Goal: Information Seeking & Learning: Learn about a topic

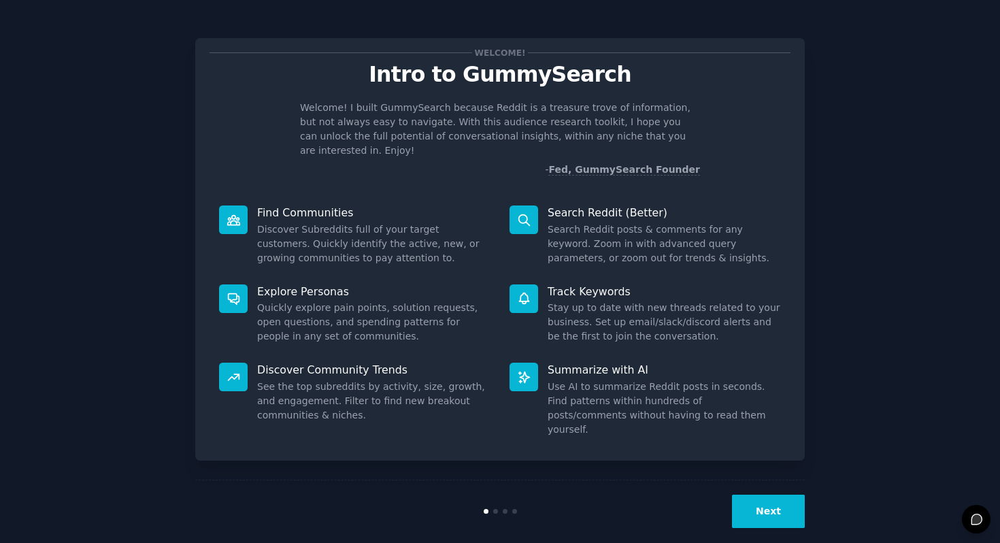
click at [796, 499] on button "Next" at bounding box center [768, 511] width 73 height 33
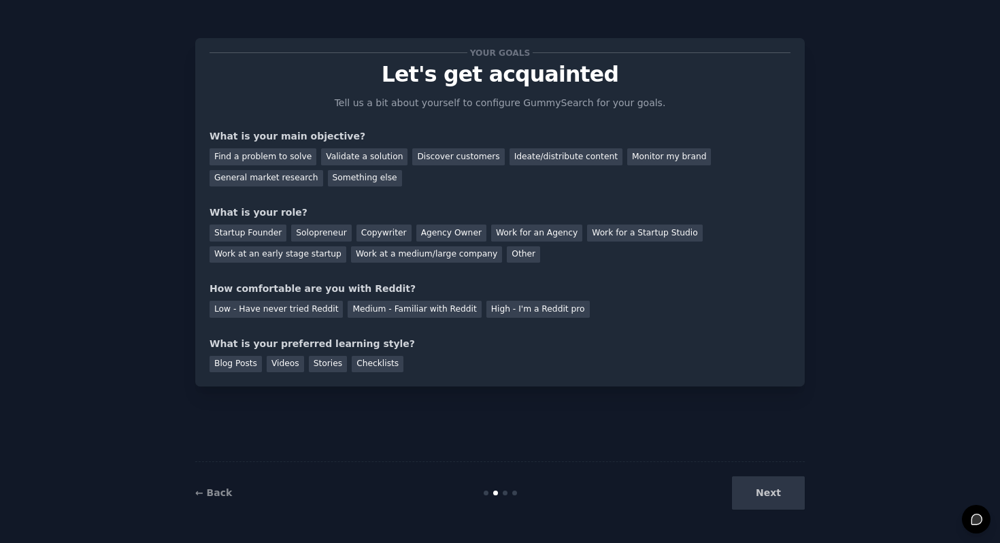
click at [777, 499] on div "Next" at bounding box center [703, 492] width 203 height 33
click at [757, 490] on div "Next" at bounding box center [703, 492] width 203 height 33
click at [290, 160] on div "Find a problem to solve" at bounding box center [263, 156] width 107 height 17
click at [338, 159] on div "Validate a solution" at bounding box center [364, 156] width 86 height 17
click at [446, 156] on div "Discover customers" at bounding box center [458, 156] width 92 height 17
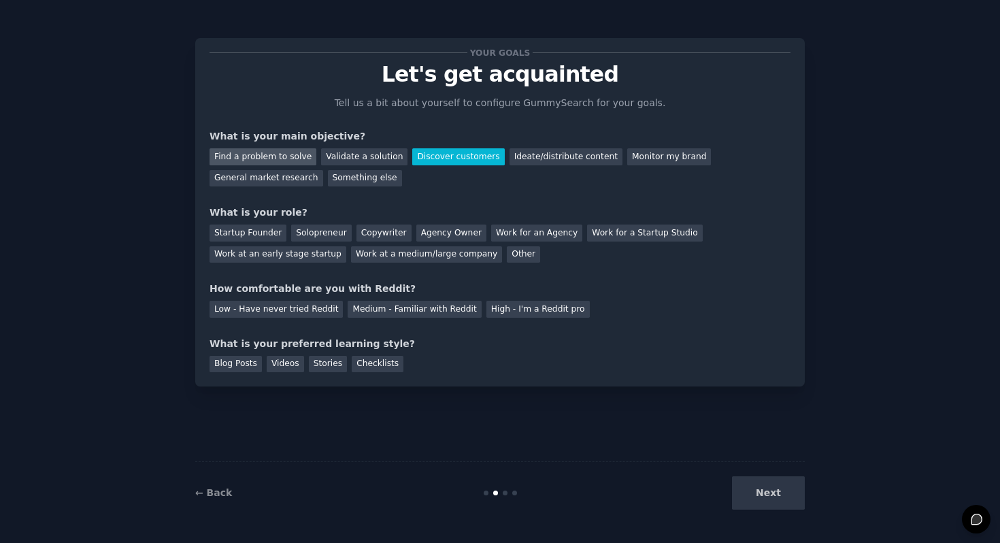
click at [276, 156] on div "Find a problem to solve" at bounding box center [263, 156] width 107 height 17
click at [366, 159] on div "Validate a solution" at bounding box center [364, 156] width 86 height 17
click at [412, 157] on div "Discover customers" at bounding box center [458, 156] width 92 height 17
click at [285, 174] on div "General market research" at bounding box center [267, 178] width 114 height 17
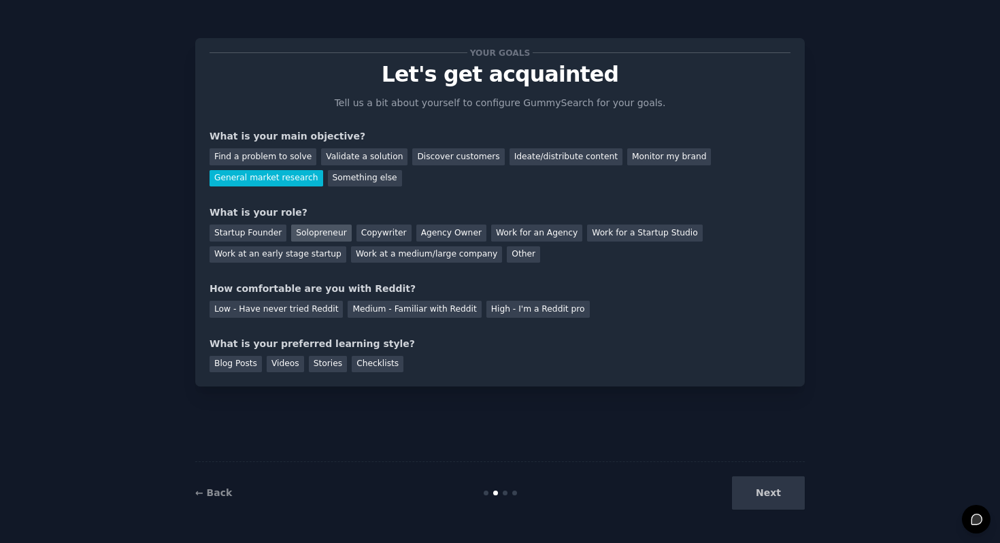
click at [316, 238] on div "Solopreneur" at bounding box center [321, 233] width 60 height 17
click at [316, 307] on div "Low - Have never tried Reddit" at bounding box center [276, 309] width 133 height 17
click at [284, 367] on div "Videos" at bounding box center [285, 364] width 37 height 17
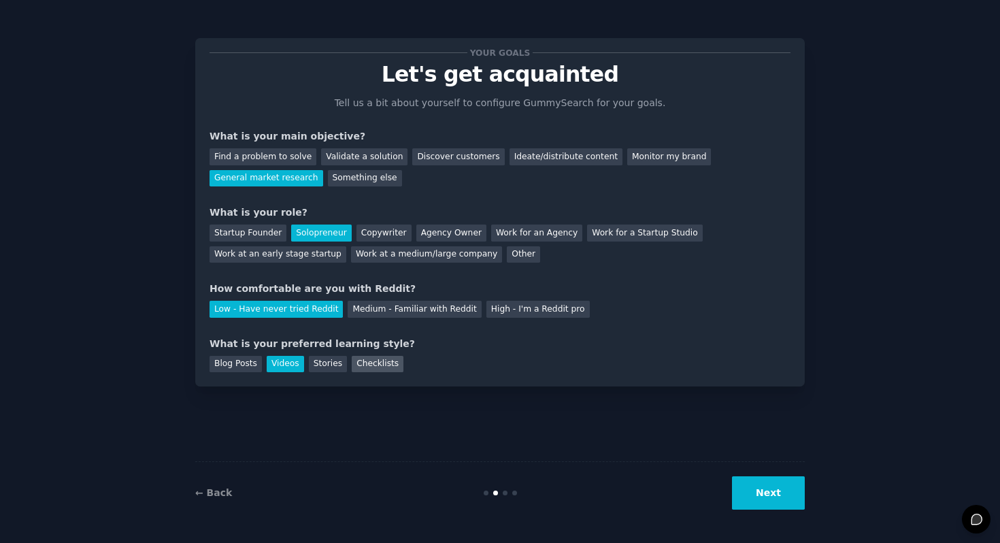
click at [387, 367] on div "Checklists" at bounding box center [378, 364] width 52 height 17
click at [283, 372] on div "Your goals Let's get acquainted Tell us a bit about yourself to configure Gummy…" at bounding box center [500, 212] width 610 height 348
click at [286, 367] on div "Videos" at bounding box center [285, 364] width 37 height 17
click at [334, 368] on div "Stories" at bounding box center [328, 364] width 38 height 17
click at [754, 492] on button "Next" at bounding box center [768, 492] width 73 height 33
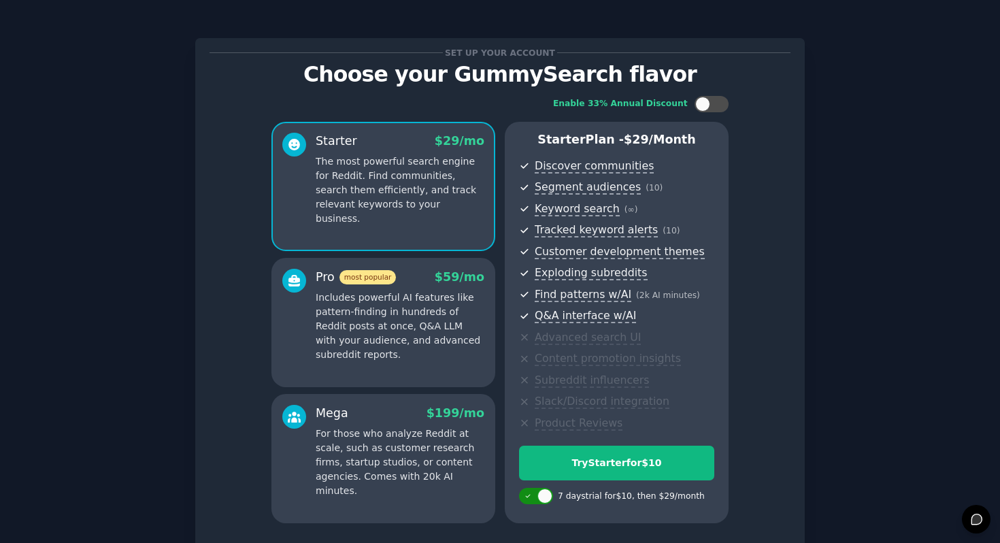
click at [529, 500] on div at bounding box center [536, 496] width 34 height 16
click at [540, 497] on div at bounding box center [543, 496] width 7 height 7
click at [525, 497] on icon at bounding box center [528, 496] width 7 height 7
checkbox input "false"
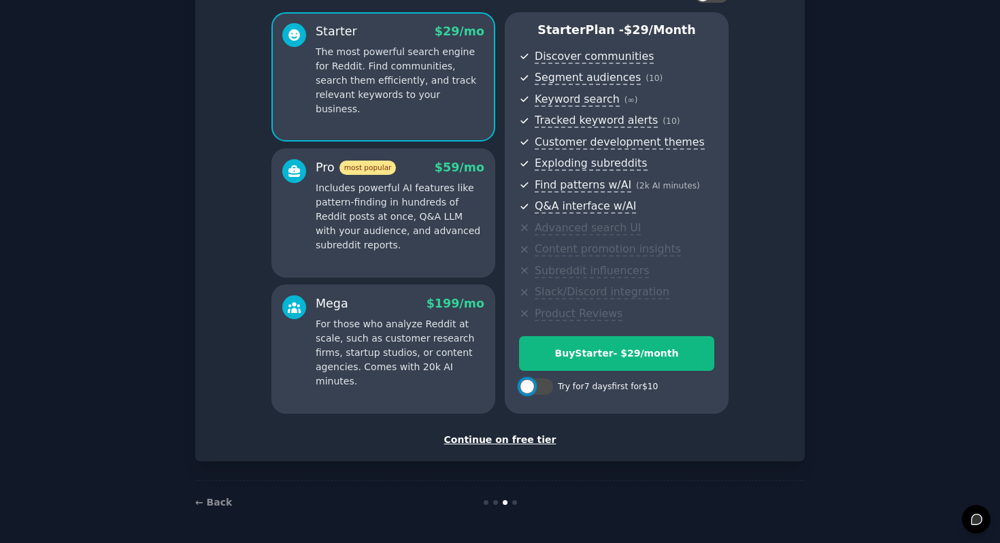
click at [513, 441] on div "Continue on free tier" at bounding box center [500, 440] width 581 height 14
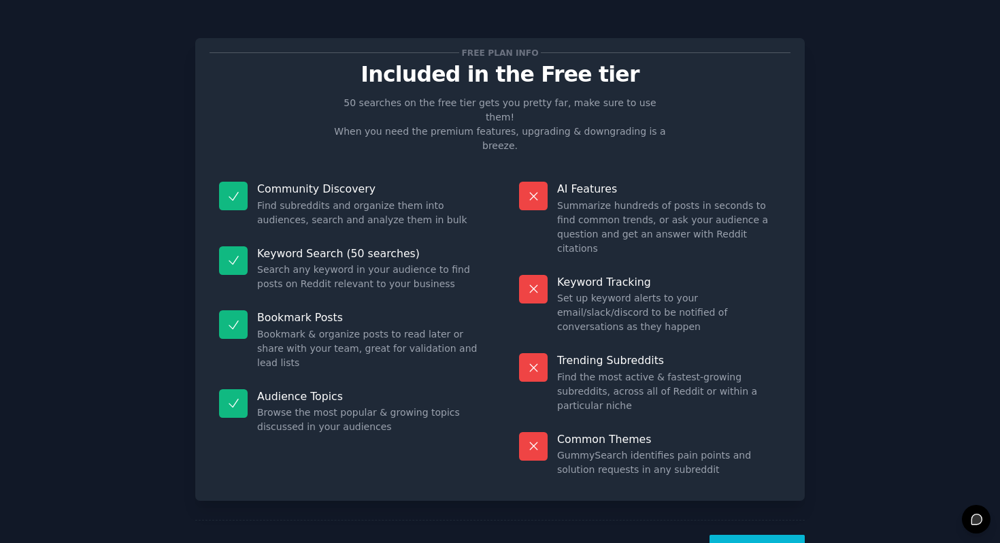
click at [756, 535] on button "Let's Go!" at bounding box center [757, 551] width 95 height 33
